Goal: Task Accomplishment & Management: Complete application form

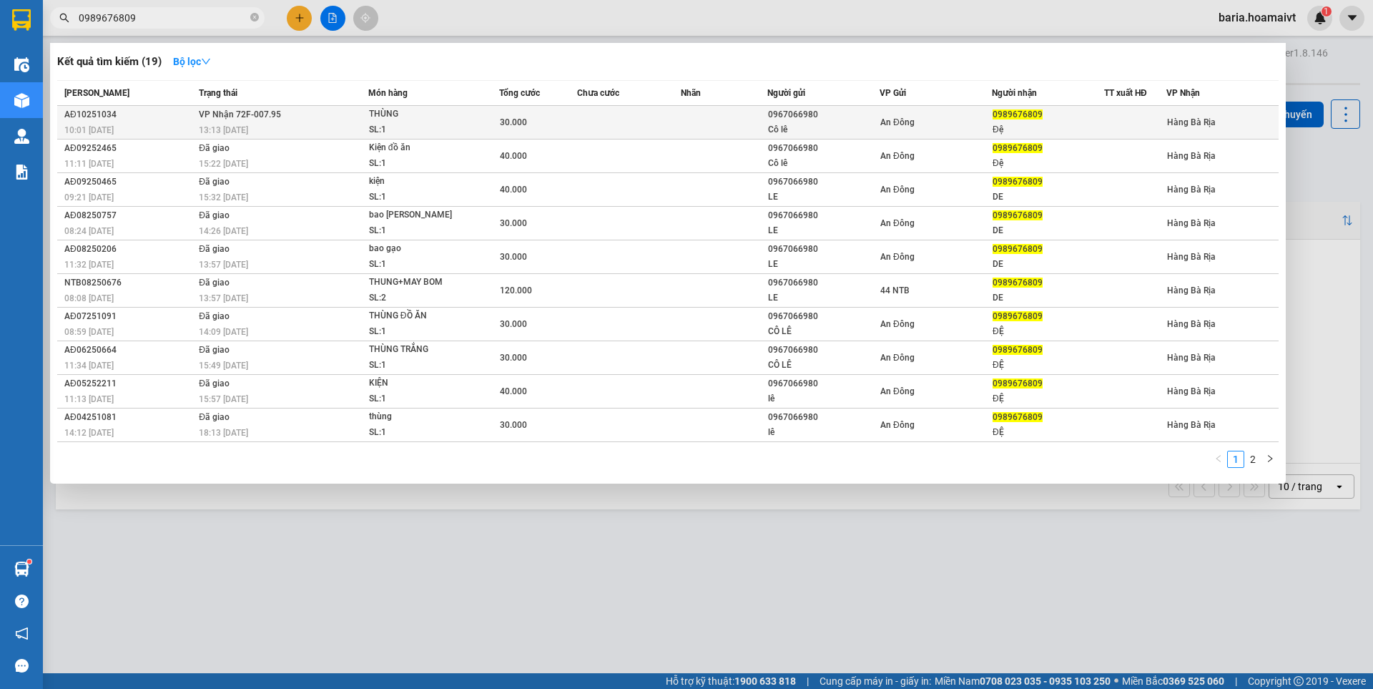
type input "0989676809"
click at [995, 131] on div "Đệ" at bounding box center [1048, 129] width 111 height 15
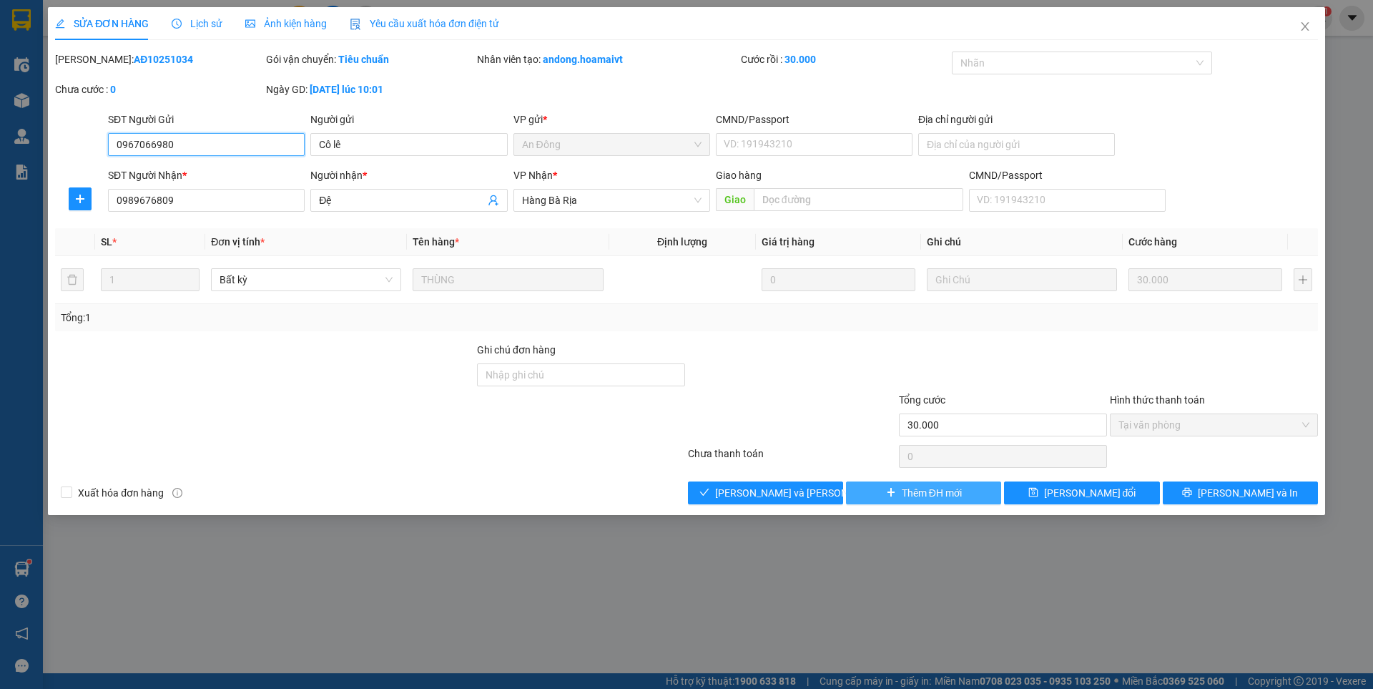
type input "0967066980"
type input "Cô lê"
type input "0989676809"
type input "Đệ"
type input "30.000"
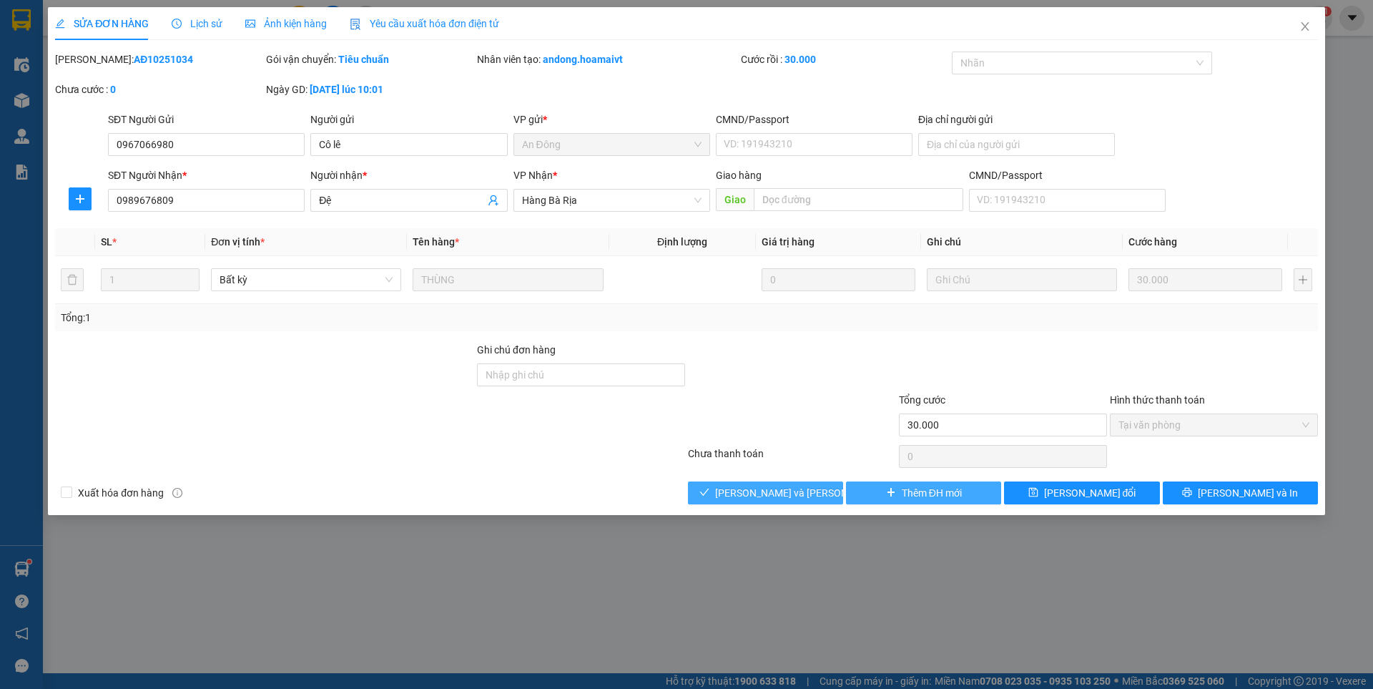
click at [820, 494] on button "[PERSON_NAME] và [PERSON_NAME] hàng" at bounding box center [765, 492] width 155 height 23
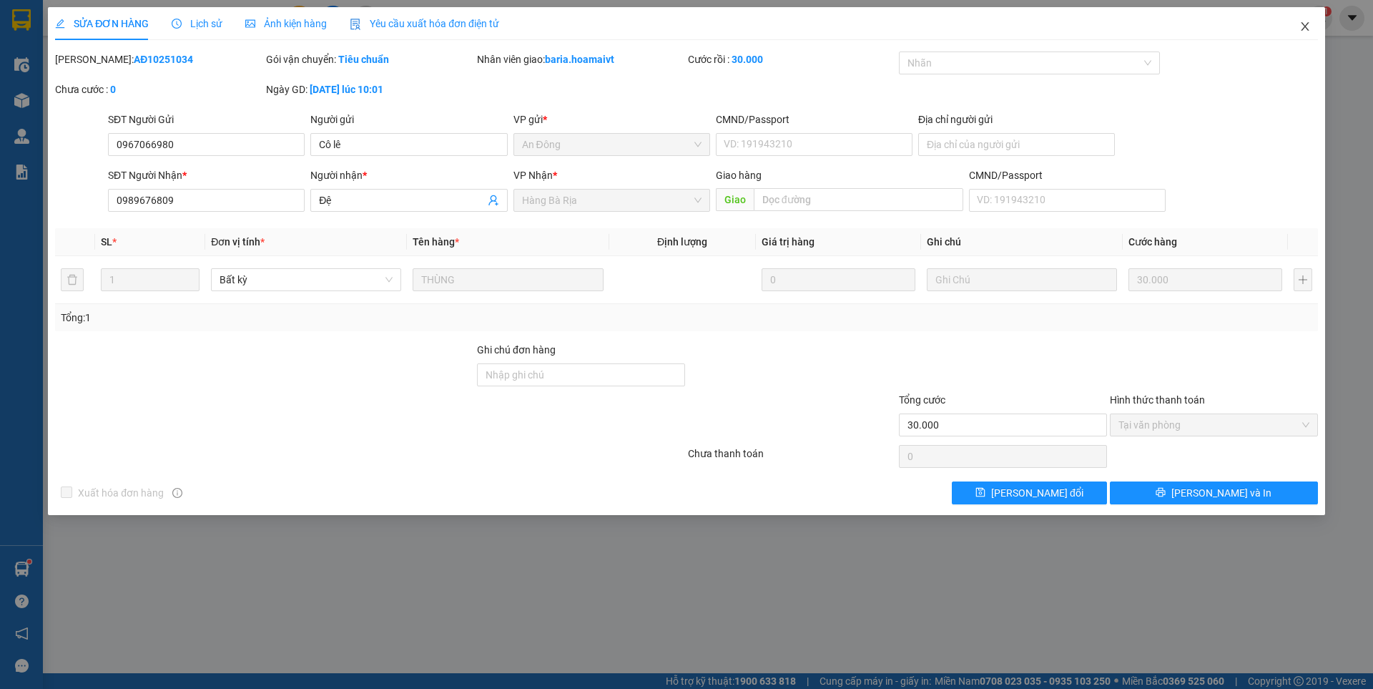
click at [1305, 25] on icon "close" at bounding box center [1305, 26] width 11 height 11
